Goal: Transaction & Acquisition: Download file/media

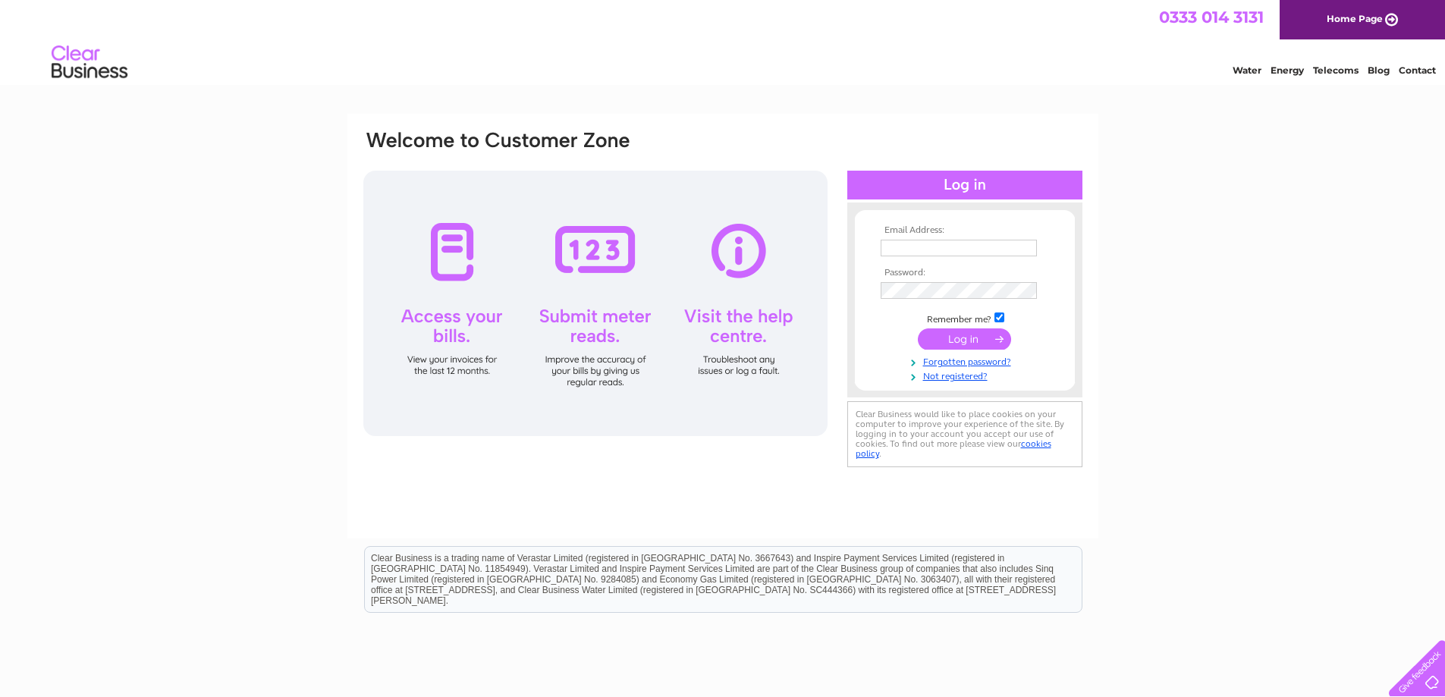
click at [888, 246] on input "text" at bounding box center [958, 248] width 156 height 17
type input "turrifflocalcharity@gmail.com"
click at [955, 335] on input "submit" at bounding box center [964, 340] width 93 height 21
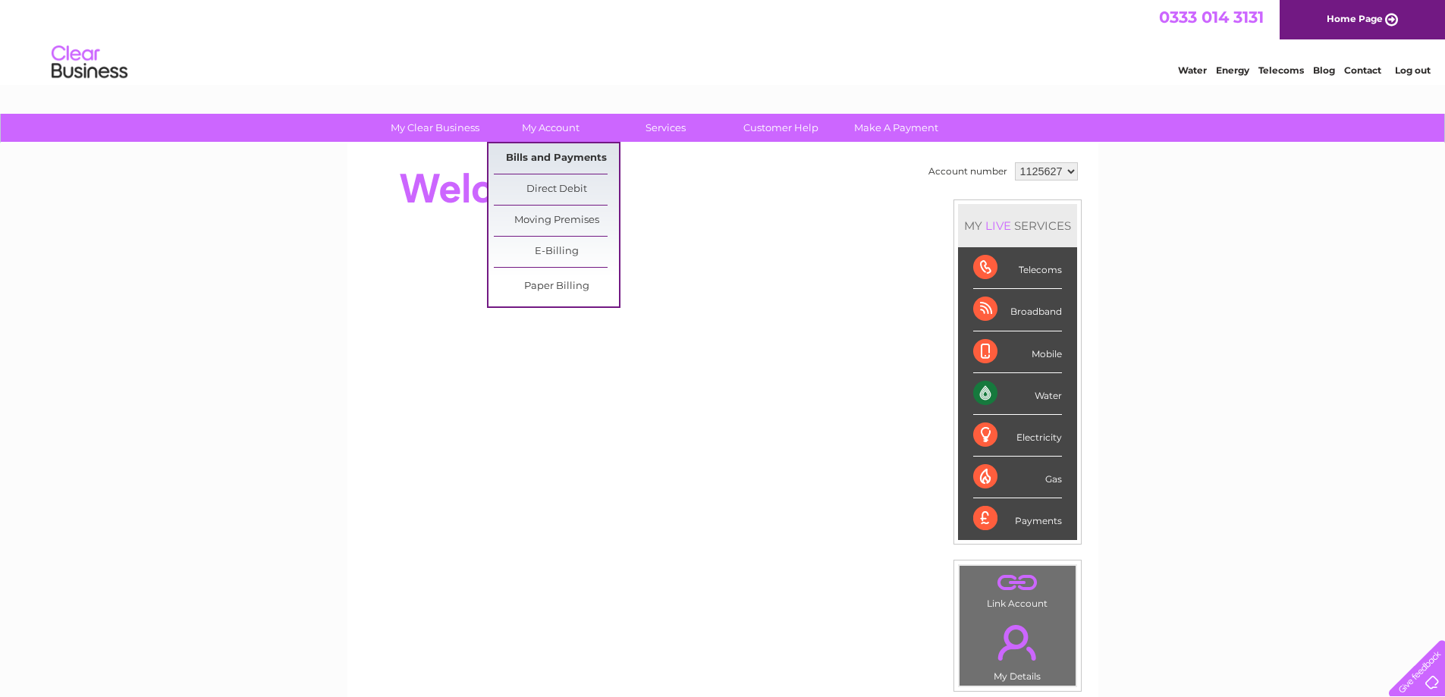
click at [545, 158] on link "Bills and Payments" at bounding box center [556, 158] width 125 height 30
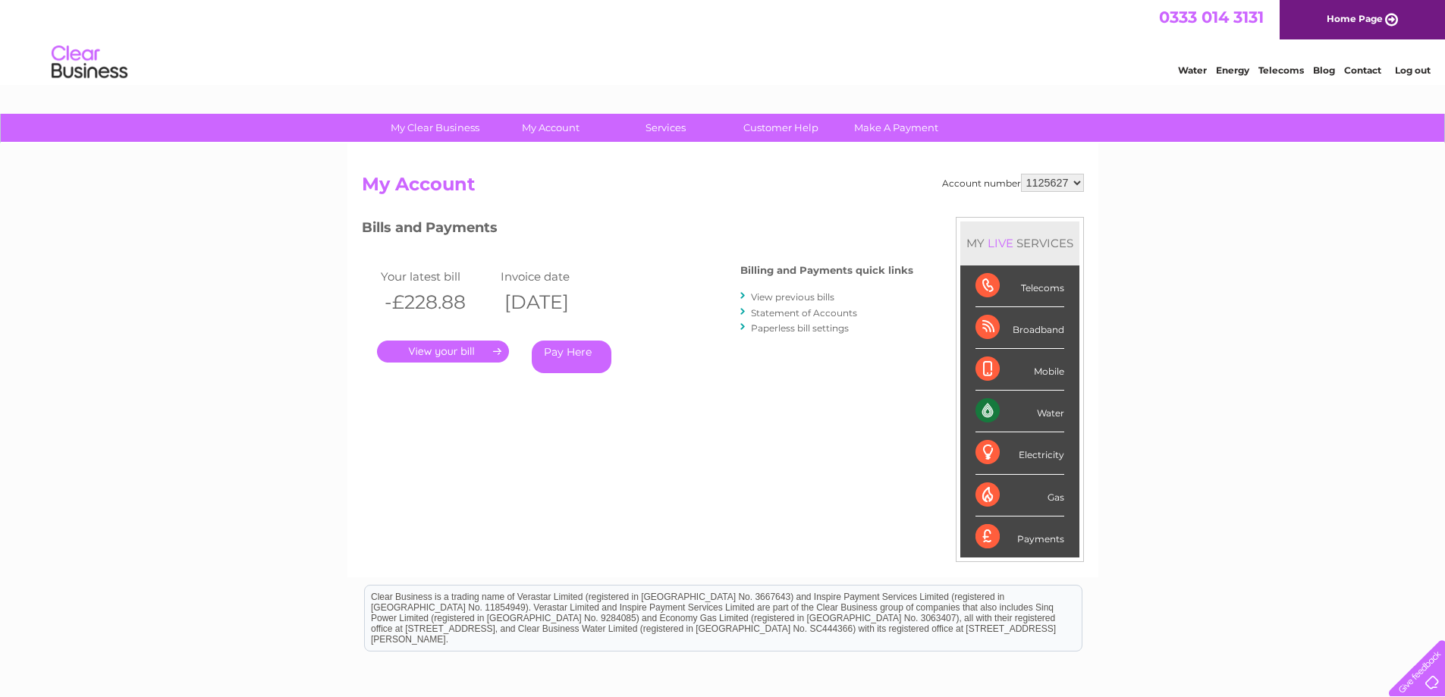
click at [459, 350] on link "." at bounding box center [443, 352] width 132 height 22
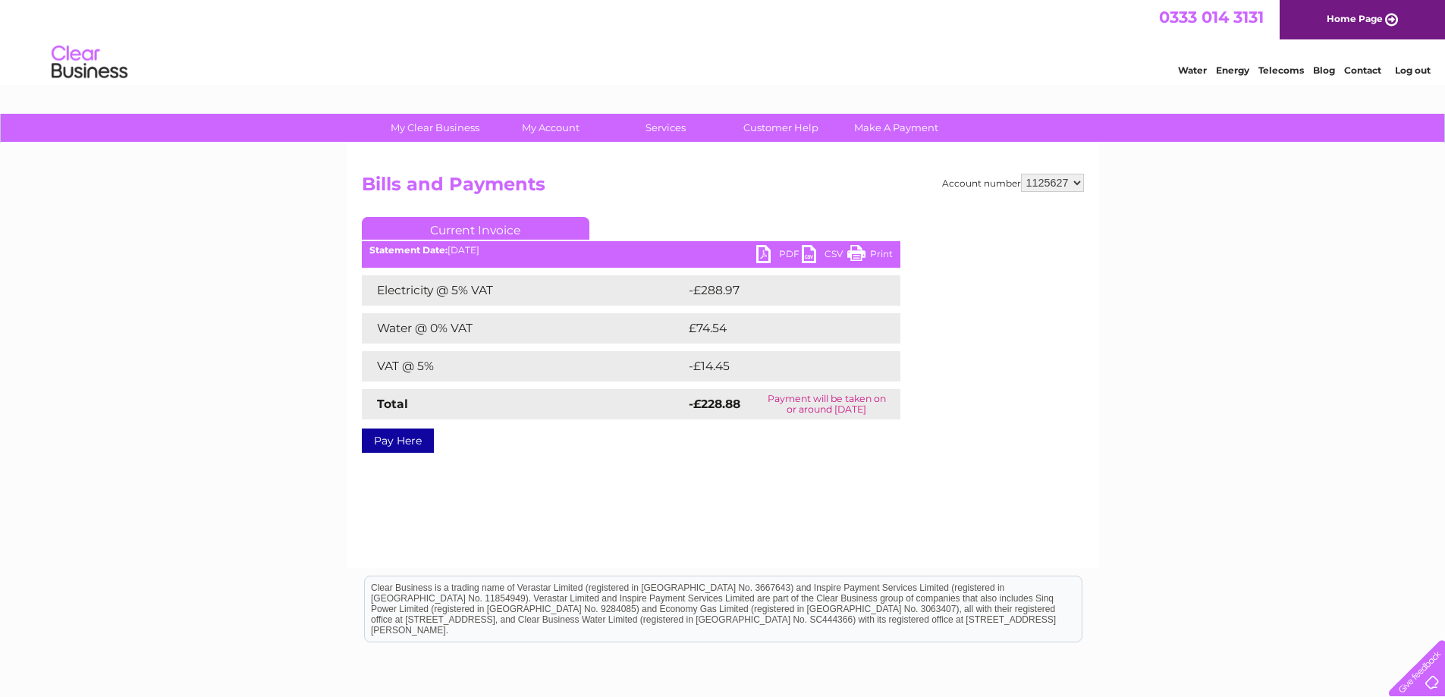
click at [761, 256] on link "PDF" at bounding box center [779, 256] width 46 height 22
click at [1078, 180] on select "1125627 1143014" at bounding box center [1052, 183] width 63 height 18
select select "1143014"
click at [1022, 174] on select "1125627 1143014" at bounding box center [1052, 183] width 63 height 18
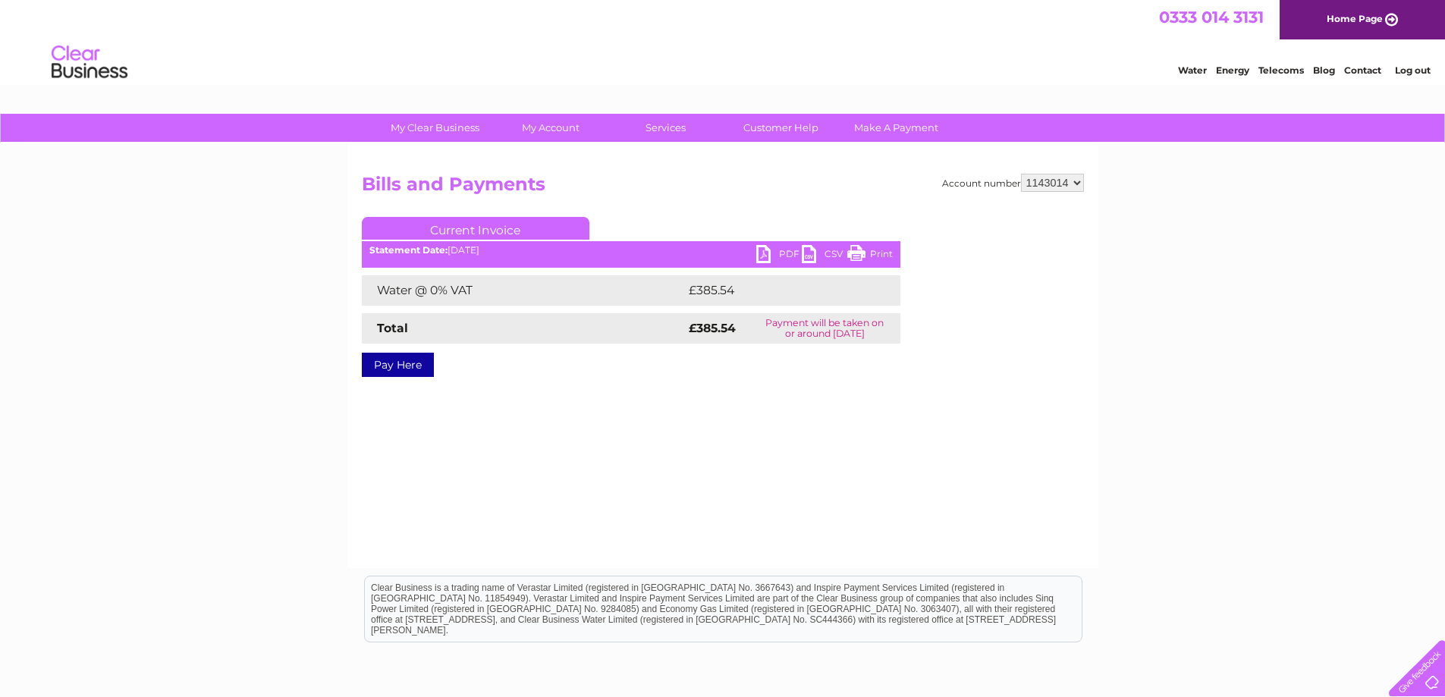
click at [764, 251] on link "PDF" at bounding box center [779, 256] width 46 height 22
